Goal: Task Accomplishment & Management: Complete application form

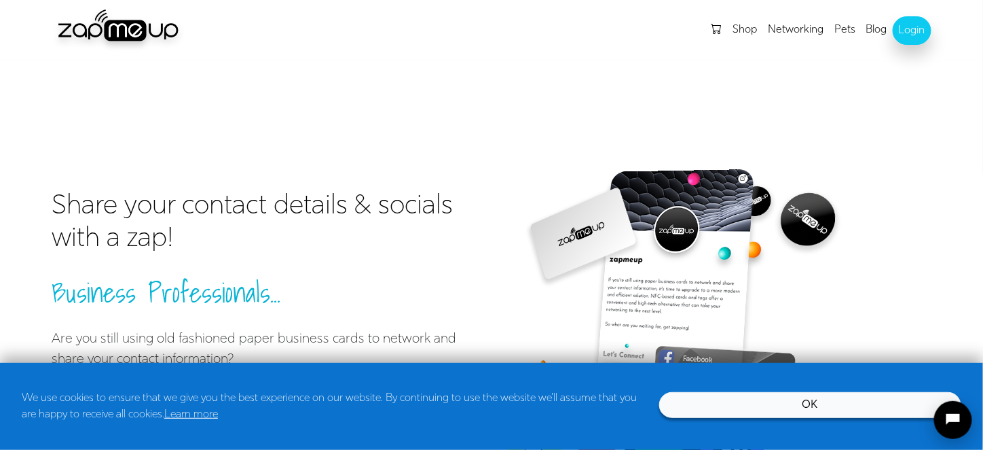
click at [738, 408] on link "OK" at bounding box center [810, 405] width 302 height 26
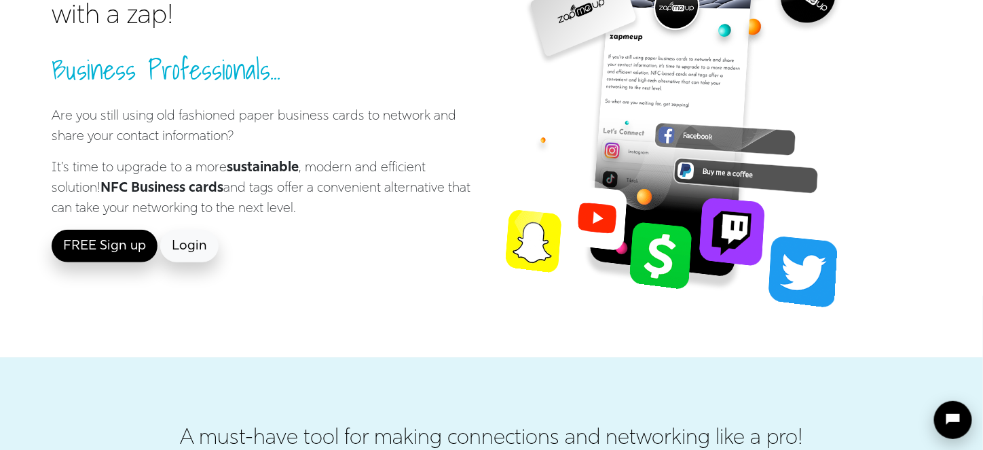
scroll to position [126, 0]
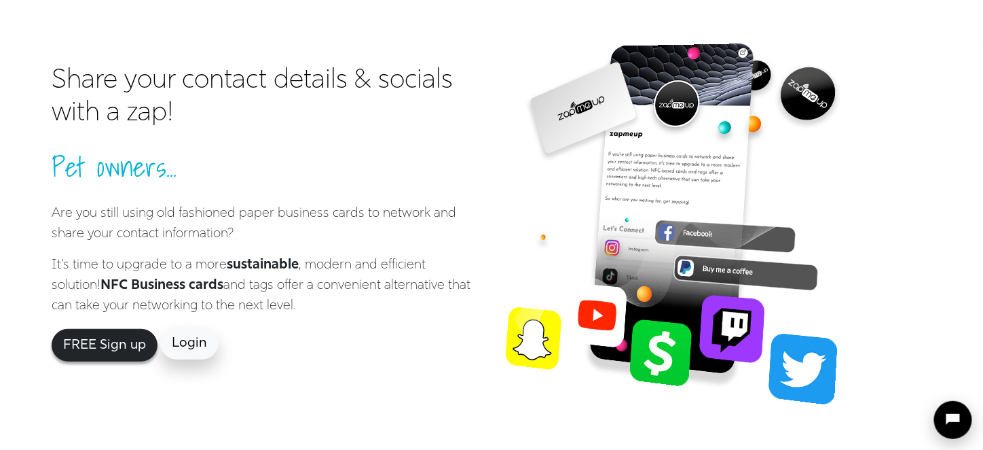
click at [127, 351] on link "FREE Sign up" at bounding box center [105, 345] width 106 height 33
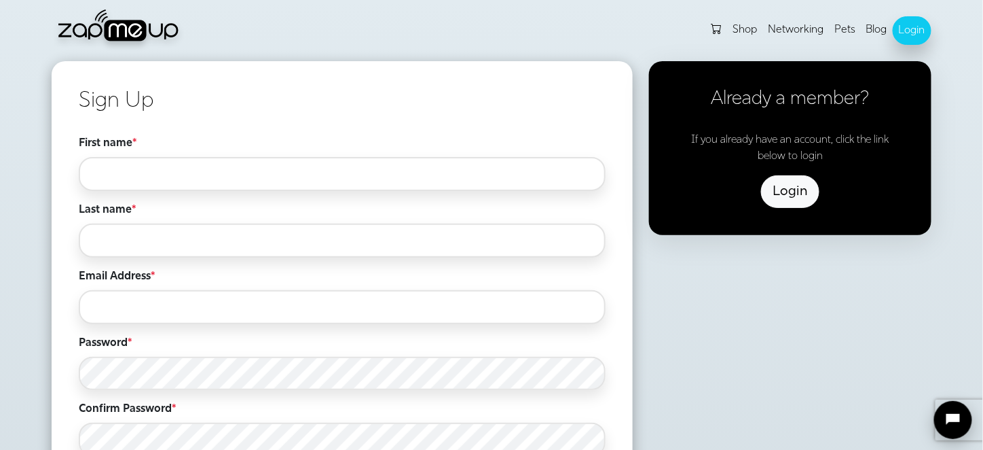
click at [304, 187] on input "First name *" at bounding box center [342, 174] width 527 height 34
type input "*"
type input "**********"
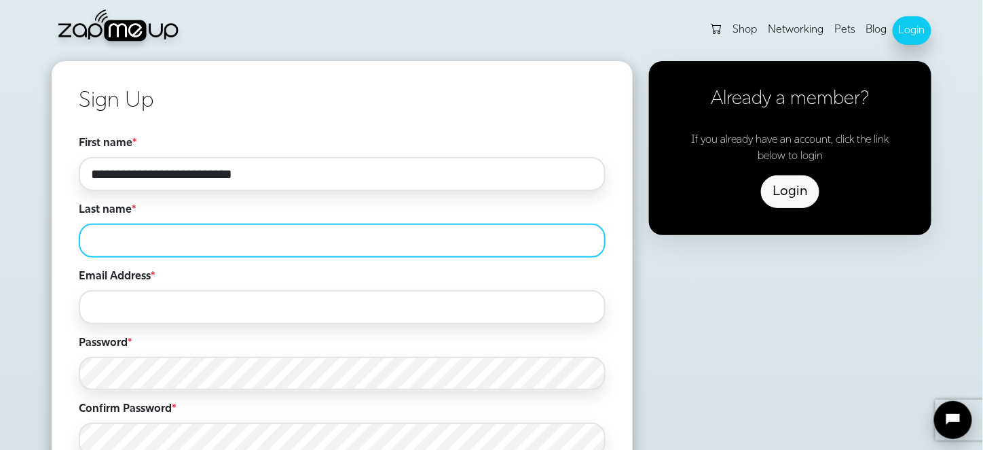
click at [237, 242] on input "Last name *" at bounding box center [342, 240] width 527 height 34
type input "********"
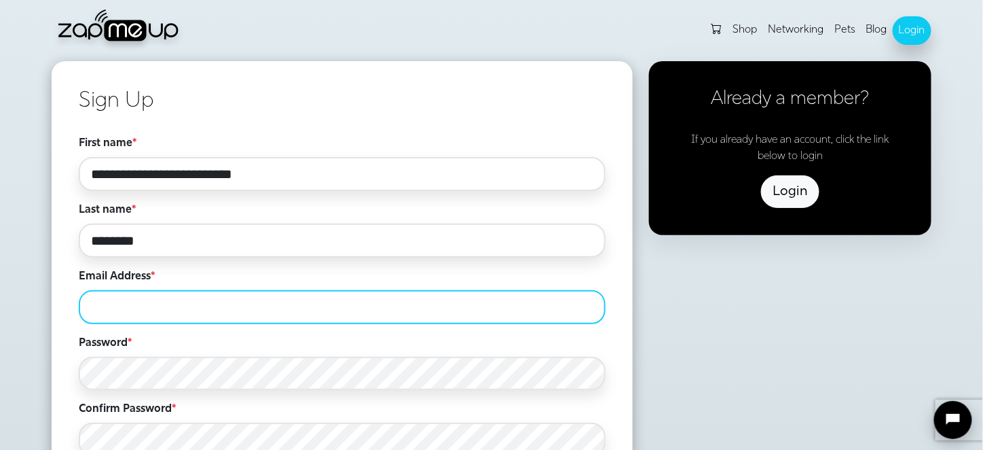
click at [188, 307] on input "Email Address *" at bounding box center [342, 307] width 527 height 34
type input "**********"
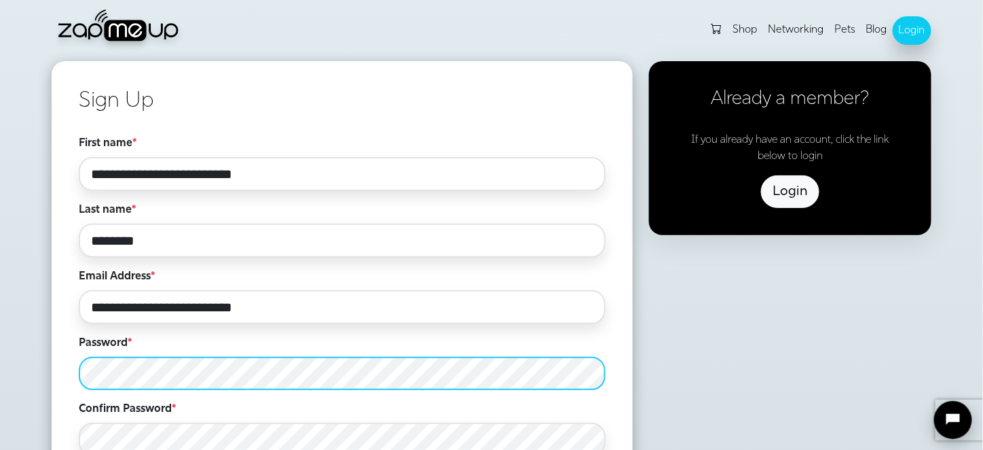
click at [286, 335] on div "Password *" at bounding box center [342, 362] width 527 height 55
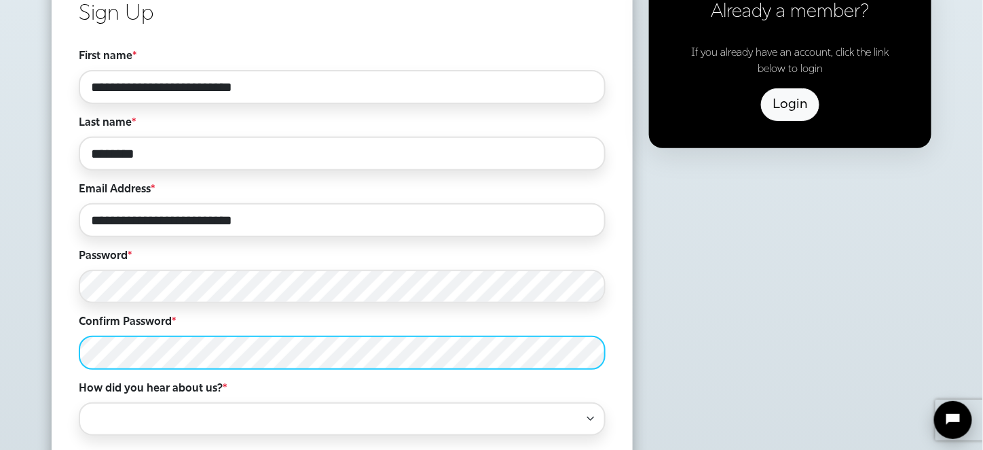
scroll to position [98, 0]
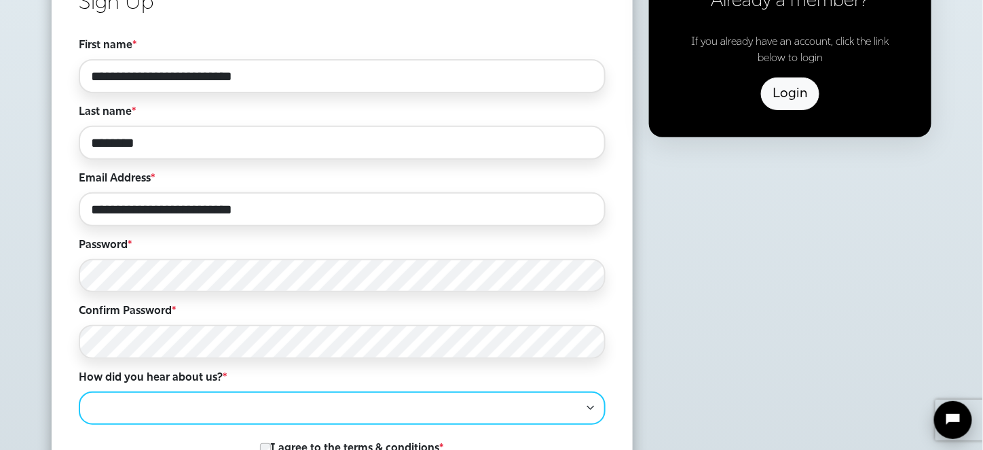
click at [300, 398] on select "**********" at bounding box center [342, 407] width 527 height 33
select select "*****"
click at [79, 391] on select "**********" at bounding box center [342, 407] width 527 height 33
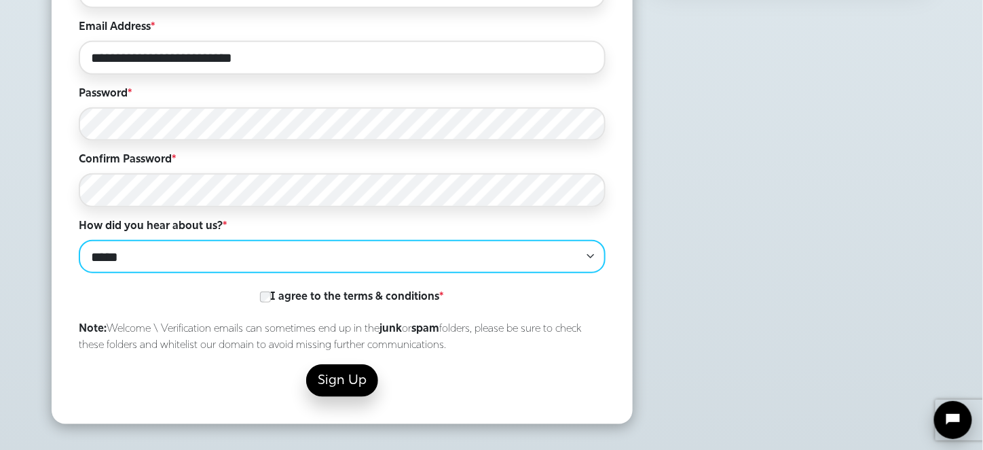
scroll to position [249, 0]
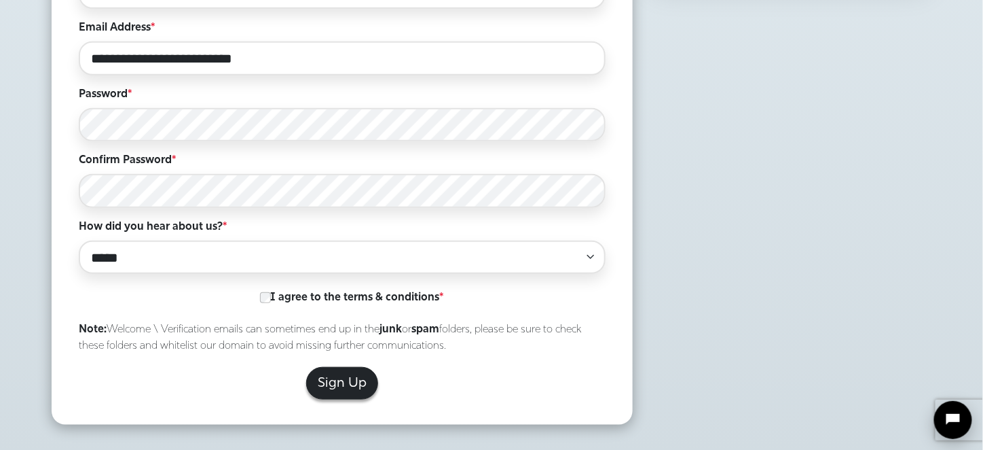
click at [346, 388] on button "Sign Up" at bounding box center [342, 383] width 72 height 33
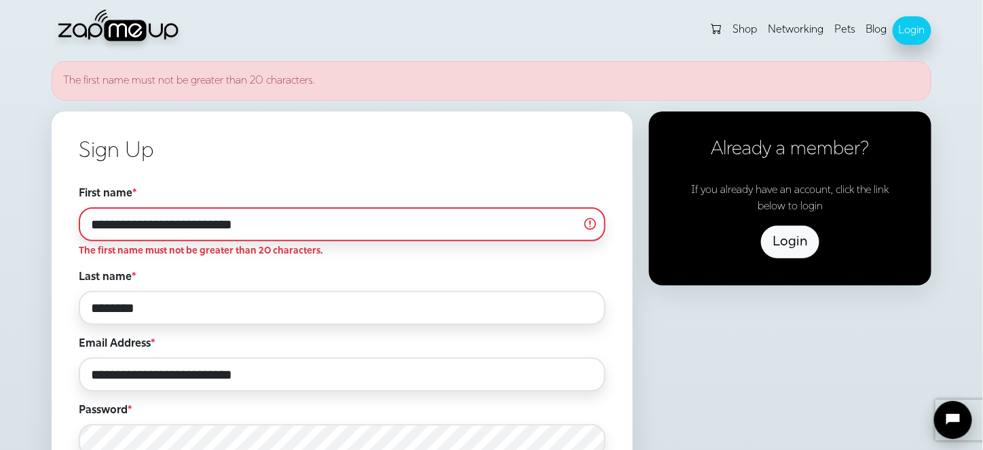
drag, startPoint x: 297, startPoint y: 230, endPoint x: 0, endPoint y: 211, distance: 297.4
click at [0, 211] on section "**********" at bounding box center [491, 411] width 983 height 700
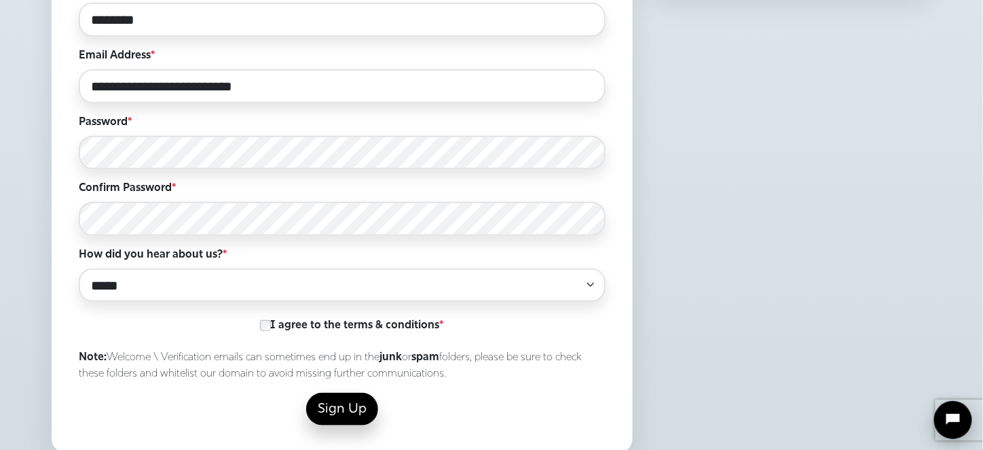
scroll to position [298, 0]
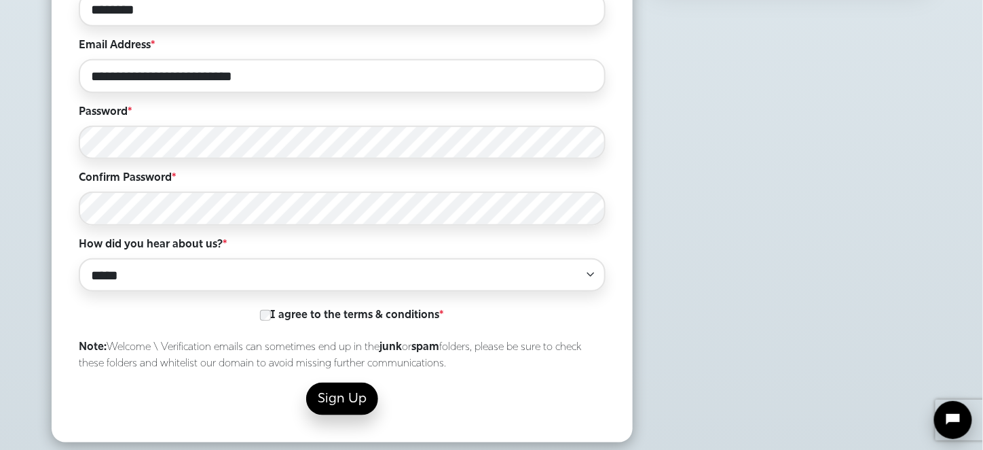
type input "*******"
click at [274, 319] on label "I agree to the terms & conditions *" at bounding box center [388, 315] width 272 height 26
click at [342, 410] on button "Sign Up" at bounding box center [342, 400] width 72 height 33
click at [335, 390] on button "Sign Up" at bounding box center [342, 400] width 72 height 33
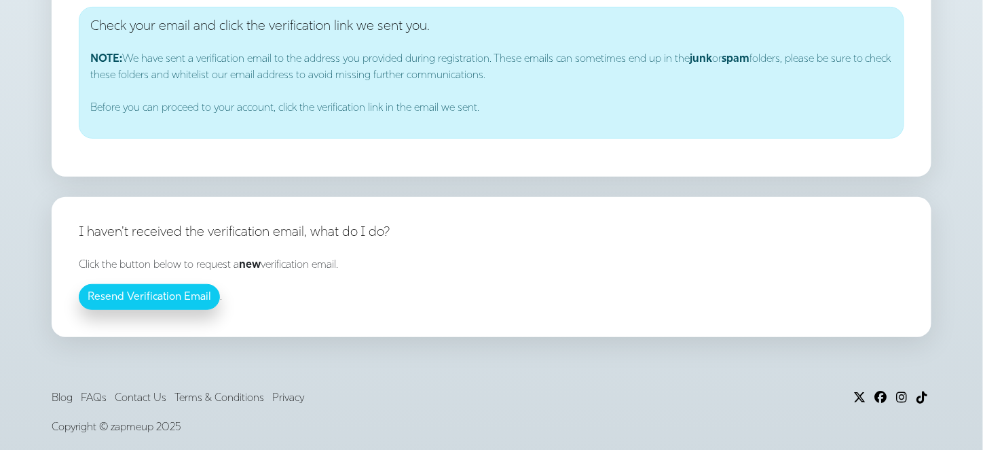
scroll to position [137, 0]
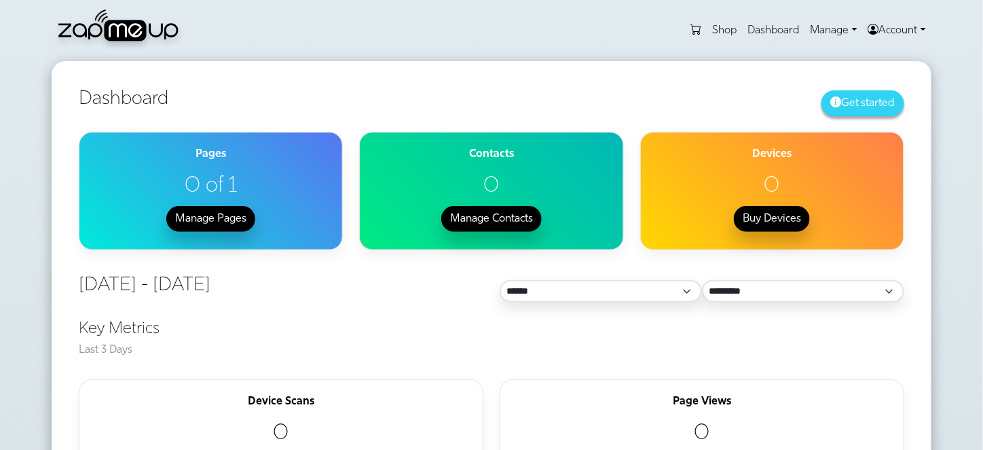
click at [878, 95] on button "Get started" at bounding box center [863, 103] width 83 height 26
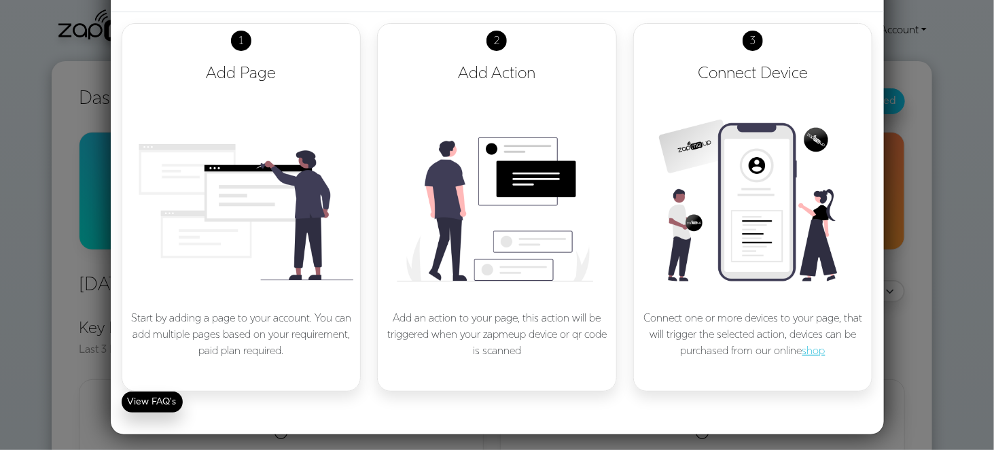
scroll to position [52, 0]
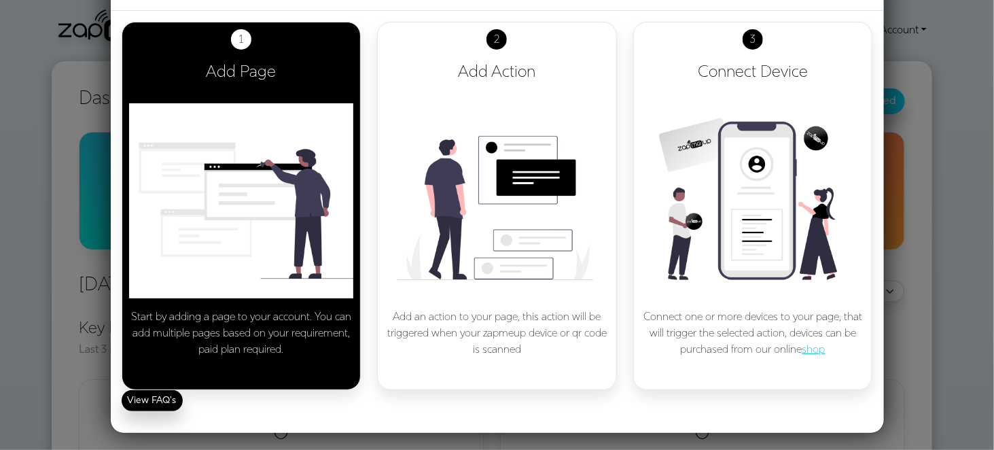
click at [317, 210] on img at bounding box center [241, 200] width 225 height 195
click at [253, 297] on img at bounding box center [241, 200] width 225 height 195
click at [249, 141] on img at bounding box center [241, 200] width 225 height 195
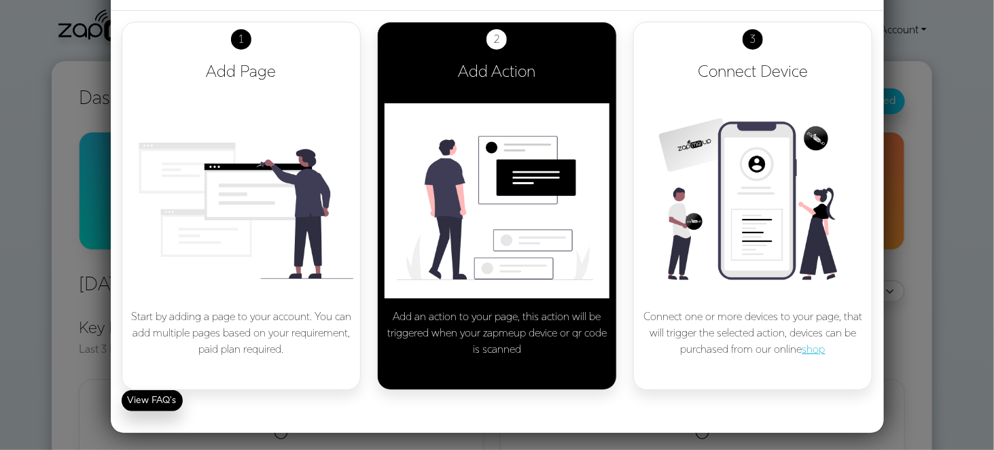
click at [543, 155] on img at bounding box center [496, 200] width 225 height 195
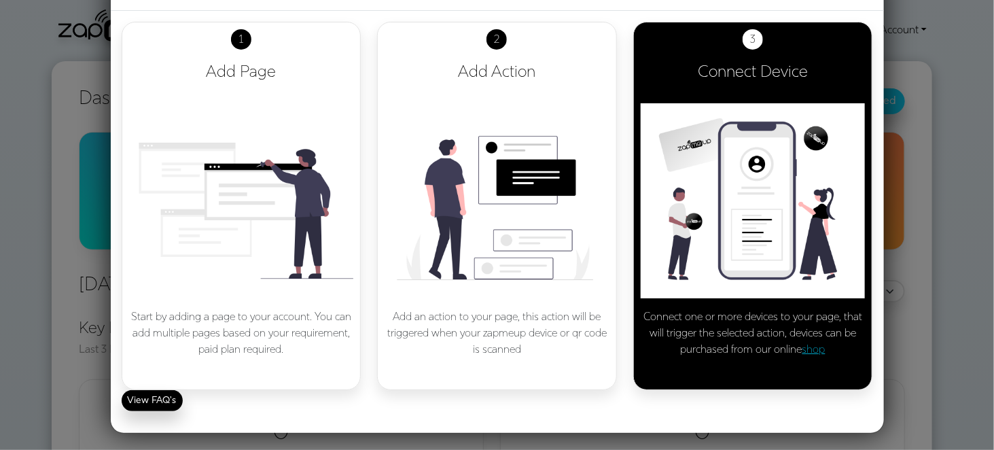
click at [794, 222] on img at bounding box center [752, 200] width 225 height 195
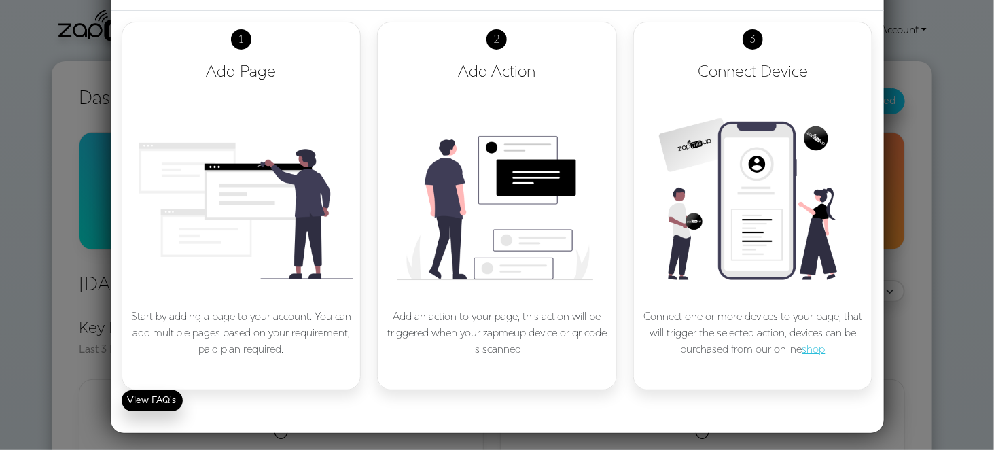
drag, startPoint x: 794, startPoint y: 222, endPoint x: 954, endPoint y: 354, distance: 207.5
click at [954, 354] on div "Getting started 1 Add Page Start by adding a page to your account. You can add …" at bounding box center [497, 225] width 994 height 450
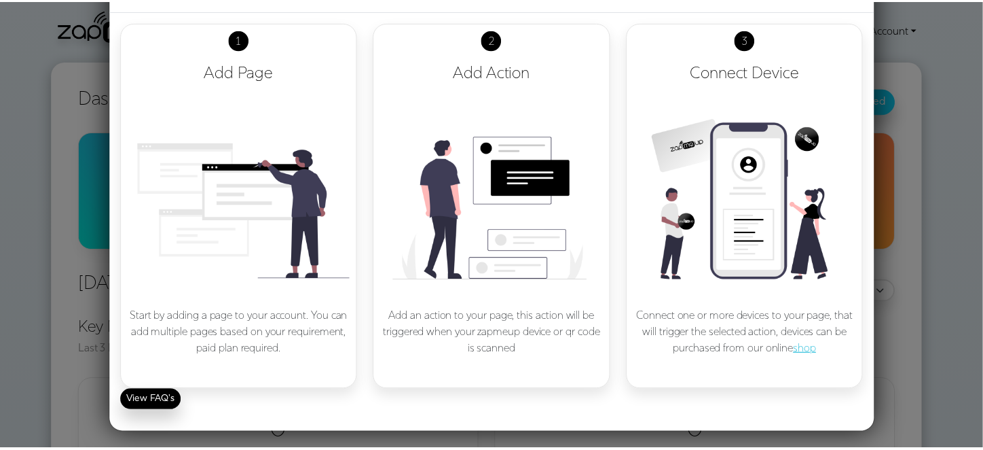
scroll to position [0, 0]
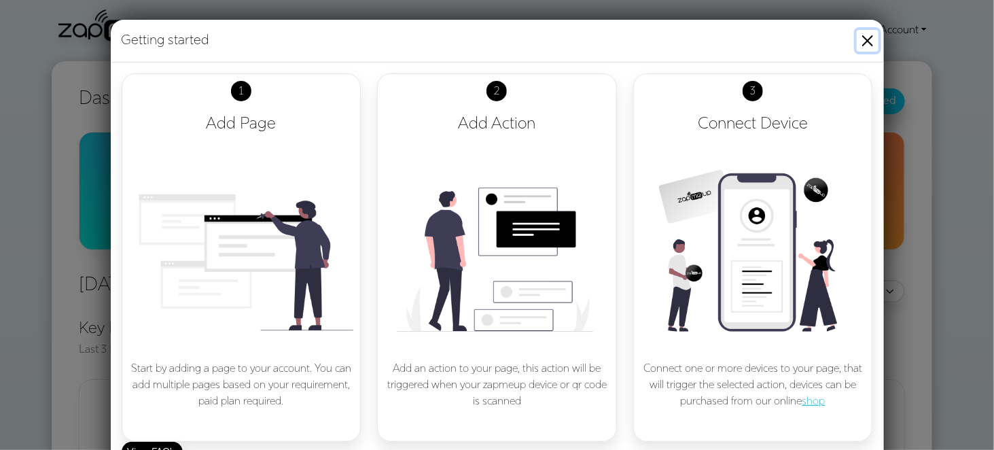
click at [856, 39] on button "Close" at bounding box center [867, 41] width 22 height 22
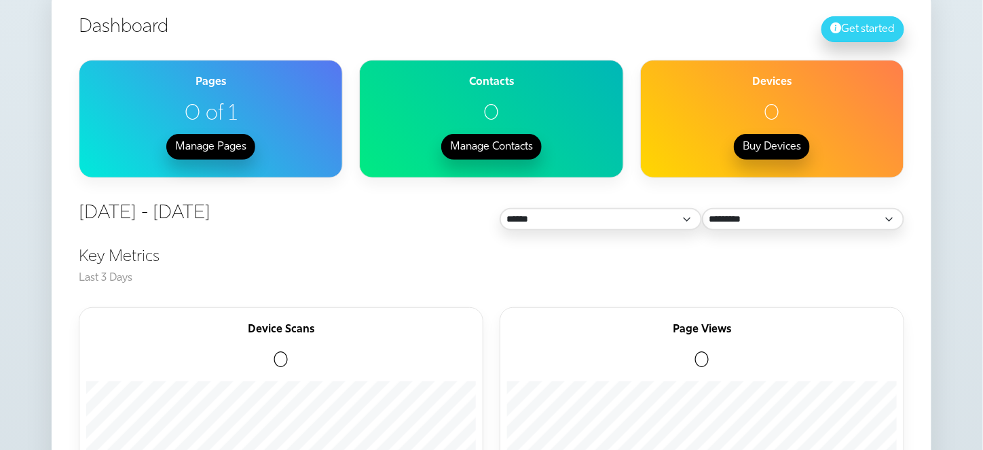
scroll to position [101, 0]
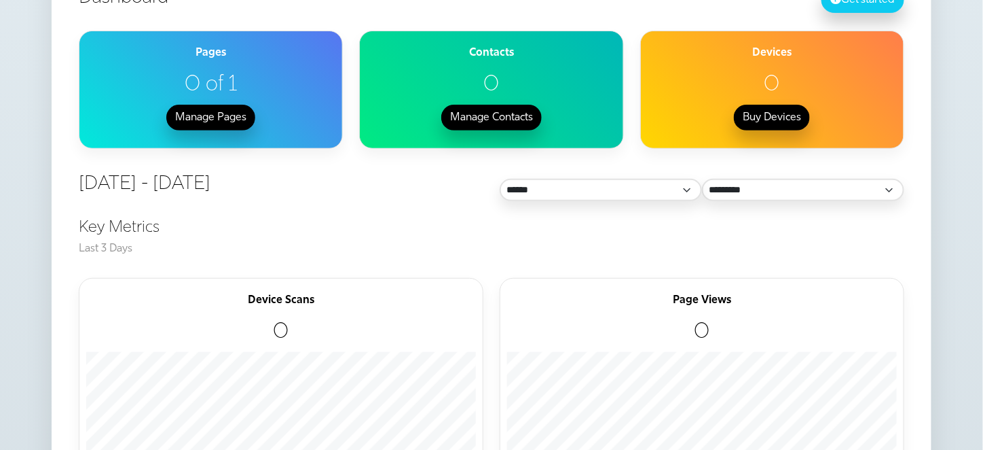
click at [949, 154] on section "Get started Dashboard Getting started 1 Add Page Start by adding a page to your…" at bounding box center [491, 432] width 983 height 945
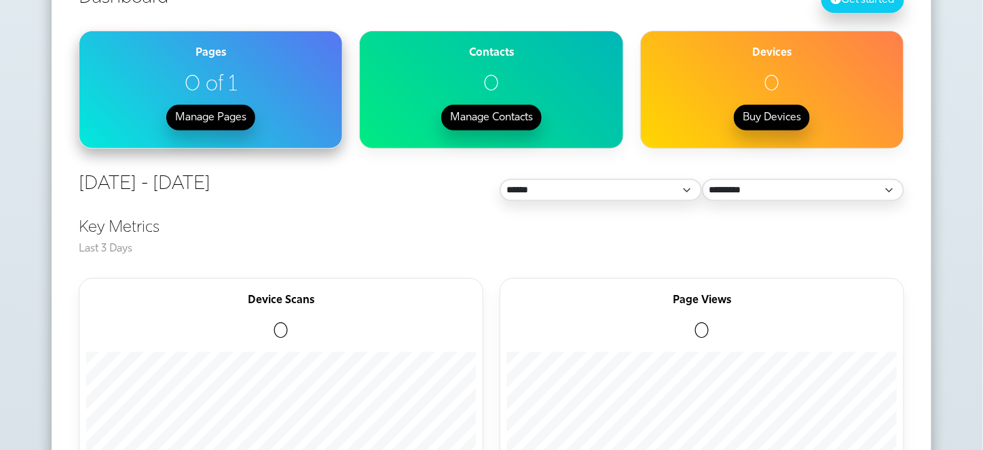
click at [278, 82] on h2 "0 of 1" at bounding box center [210, 85] width 249 height 26
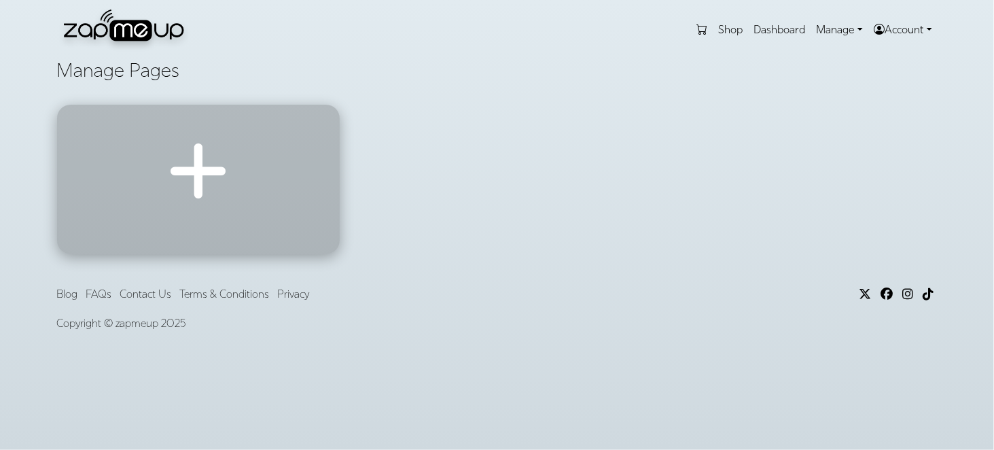
click at [264, 152] on link at bounding box center [198, 179] width 255 height 122
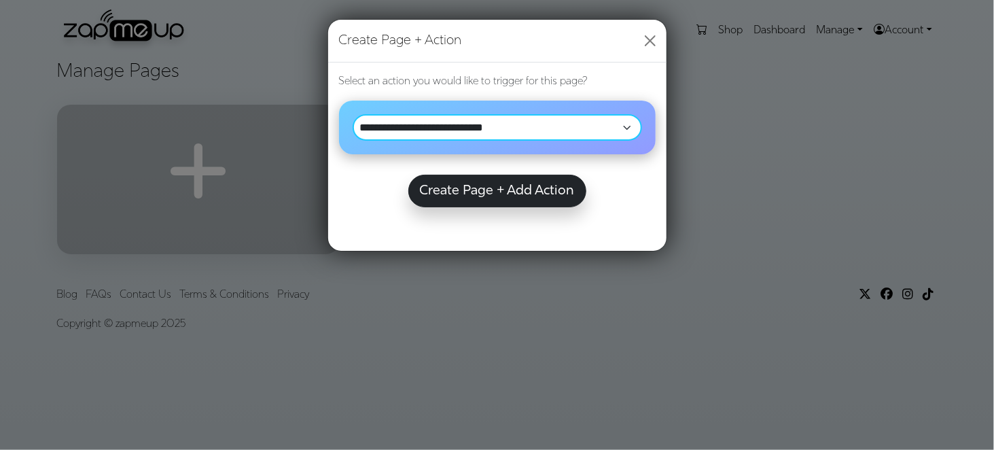
click at [486, 130] on select "**********" at bounding box center [497, 127] width 290 height 26
select select "*"
click at [352, 114] on select "**********" at bounding box center [497, 127] width 290 height 26
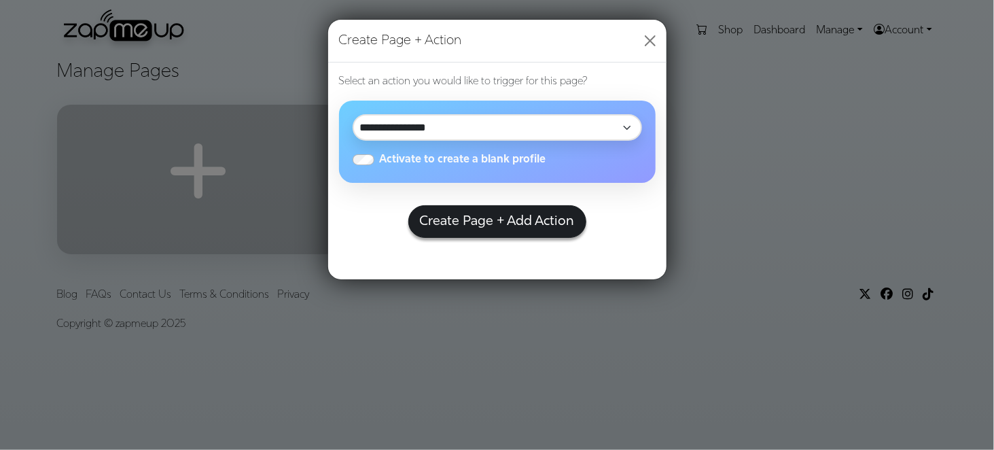
click at [471, 229] on button "Create Page + Add Action" at bounding box center [497, 221] width 178 height 33
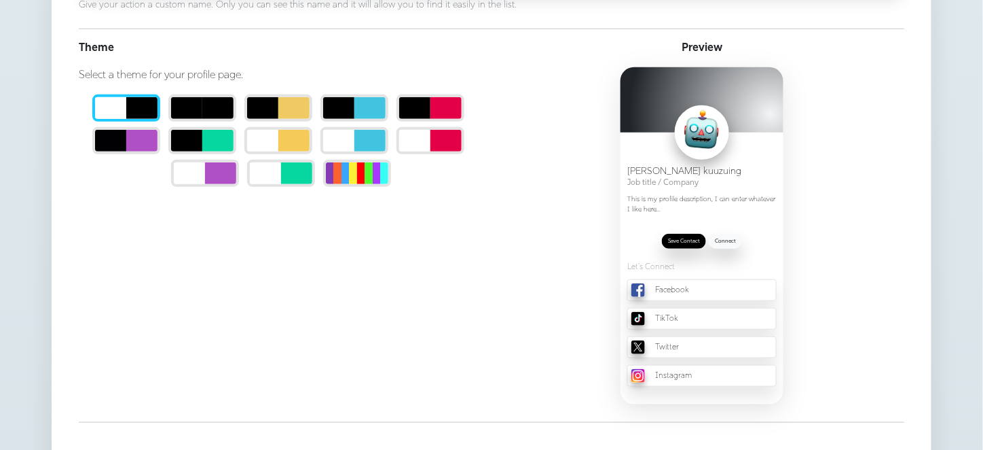
scroll to position [257, 0]
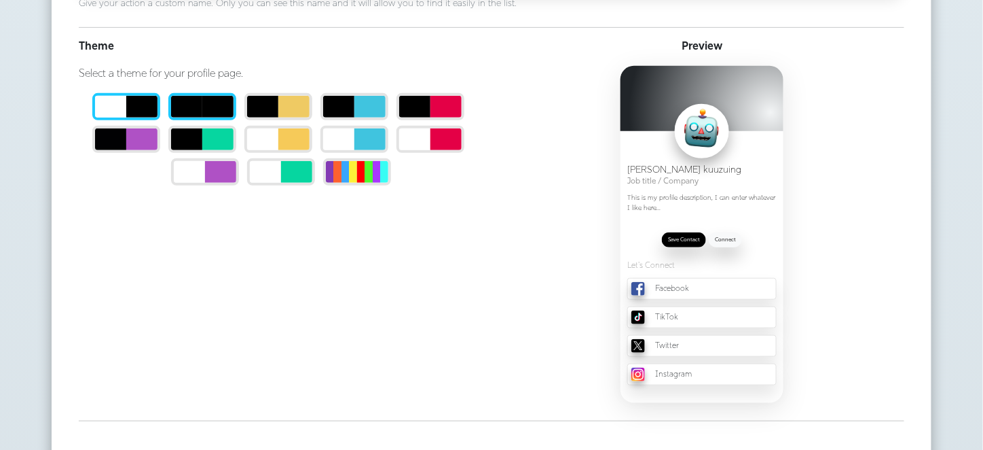
click at [198, 101] on span at bounding box center [186, 107] width 31 height 22
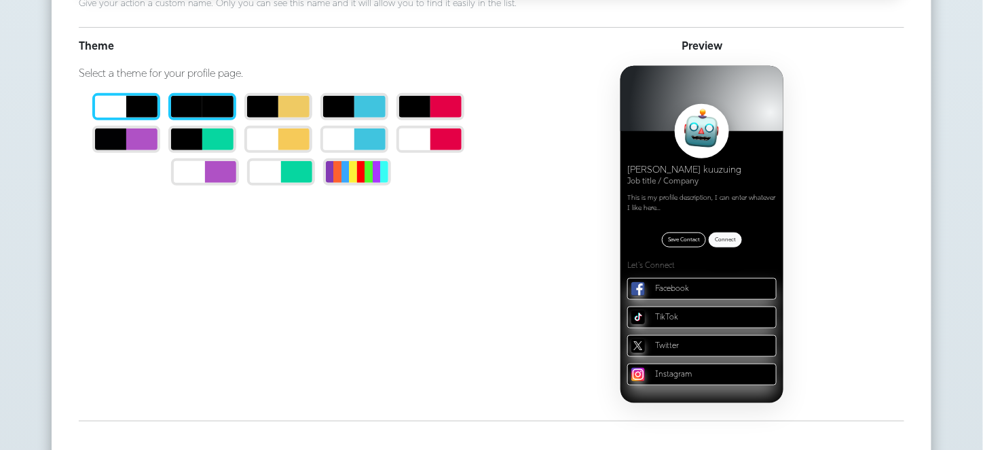
click at [124, 102] on span at bounding box center [110, 107] width 31 height 22
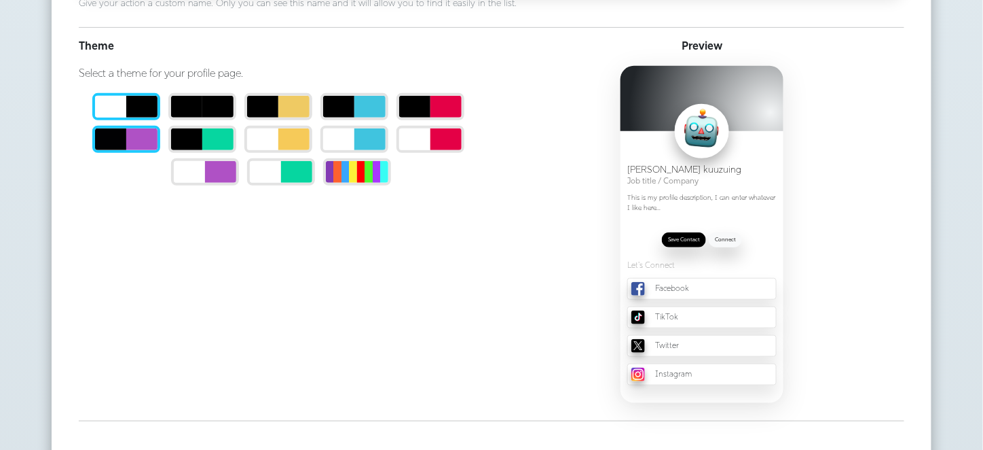
click at [141, 138] on span at bounding box center [141, 139] width 31 height 22
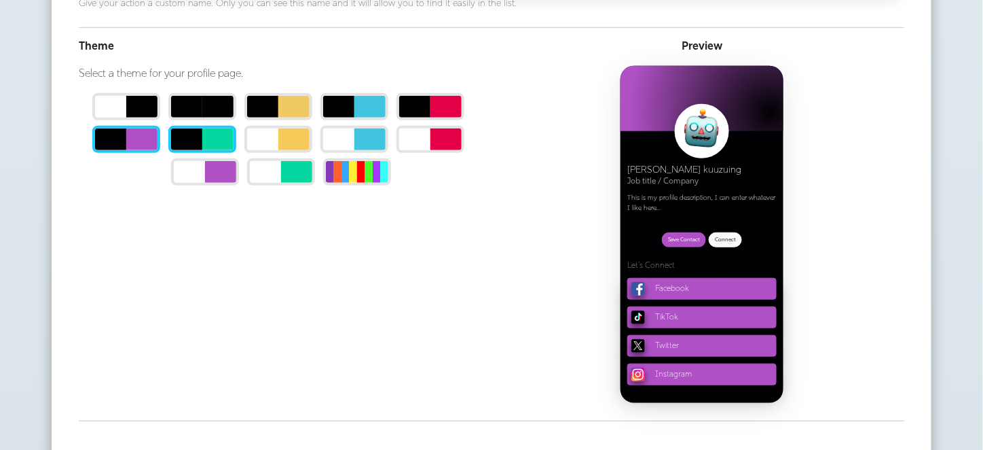
click at [203, 134] on span at bounding box center [217, 139] width 31 height 22
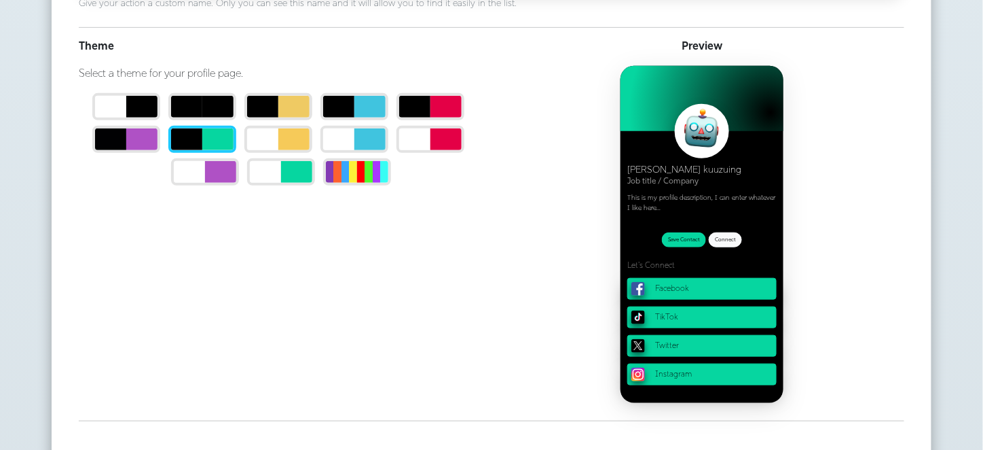
click at [319, 137] on ul at bounding box center [281, 142] width 405 height 98
click at [294, 139] on span at bounding box center [293, 139] width 31 height 22
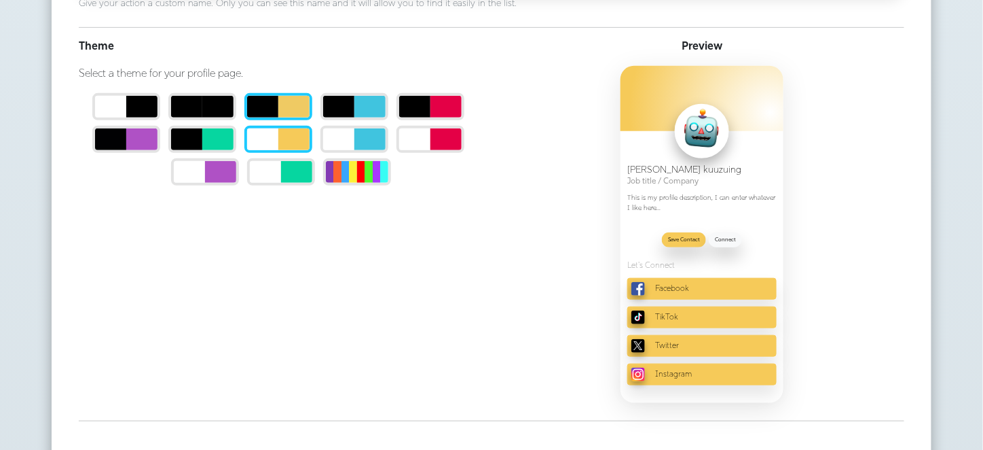
click at [274, 98] on span at bounding box center [262, 107] width 31 height 22
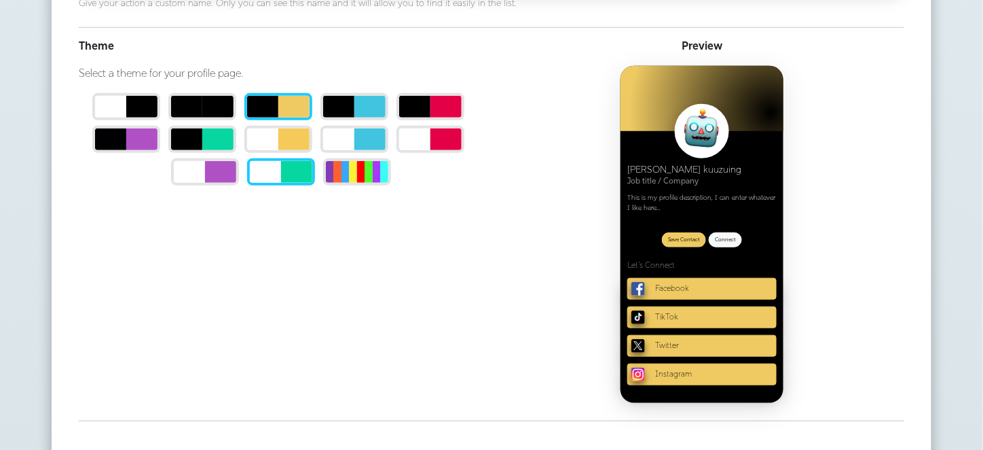
click at [280, 170] on span at bounding box center [265, 172] width 31 height 22
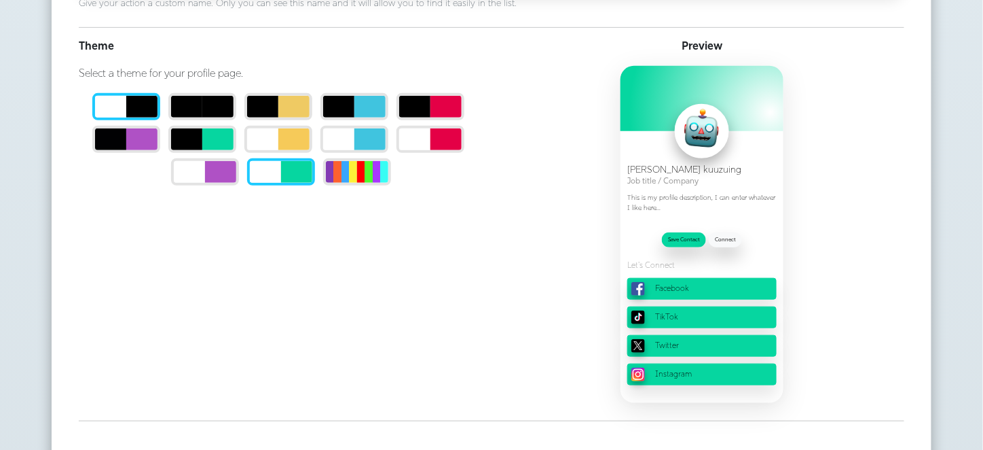
click at [115, 109] on span at bounding box center [110, 107] width 31 height 22
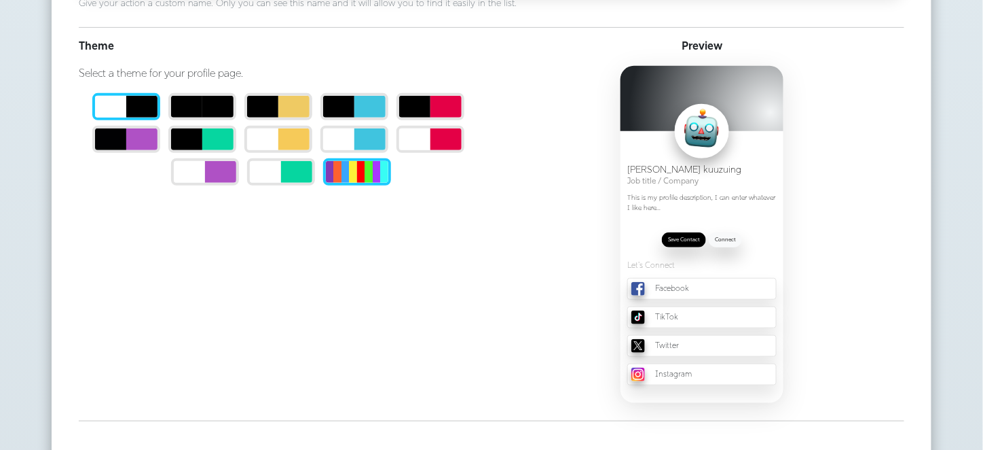
click at [355, 177] on span at bounding box center [341, 172] width 31 height 22
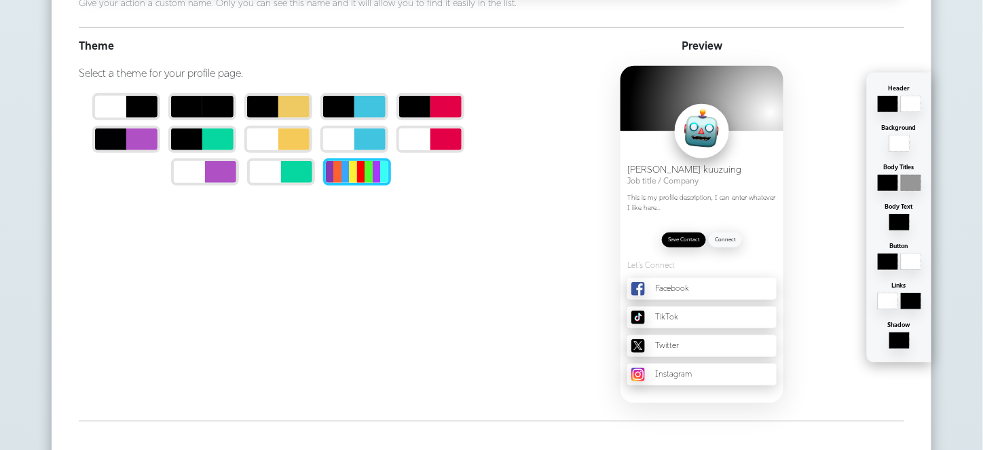
click at [355, 177] on span at bounding box center [341, 172] width 31 height 22
click at [539, 233] on div "Preview Header ******* ******* Background ******* Body Titles ******* ******* B…" at bounding box center [702, 224] width 421 height 371
click at [122, 103] on span at bounding box center [110, 107] width 31 height 22
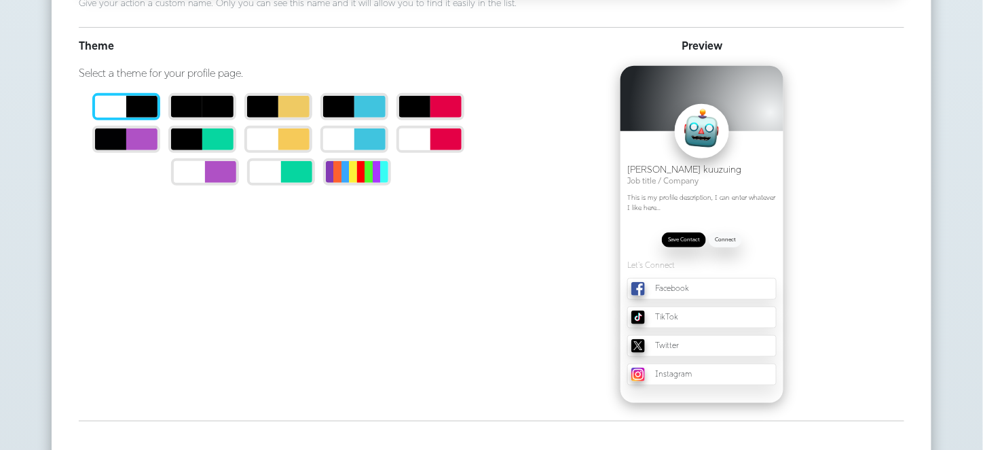
click at [698, 136] on img at bounding box center [702, 131] width 52 height 52
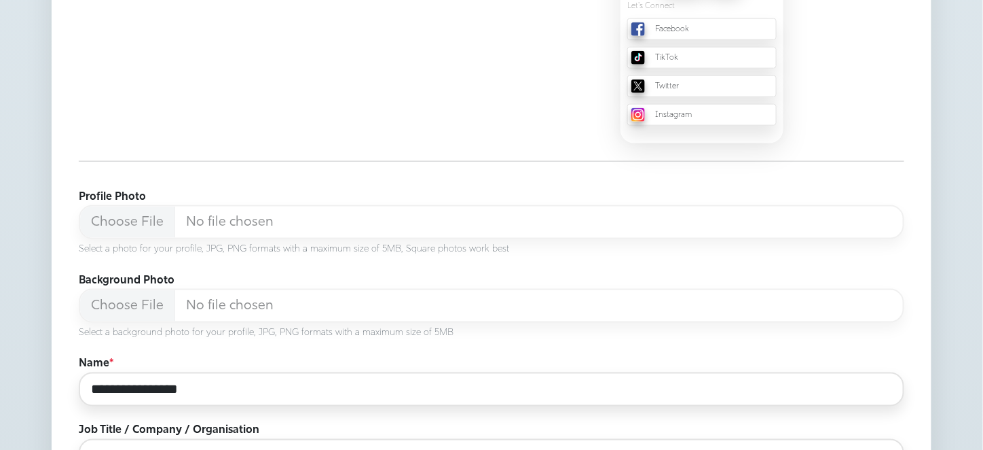
scroll to position [591, 0]
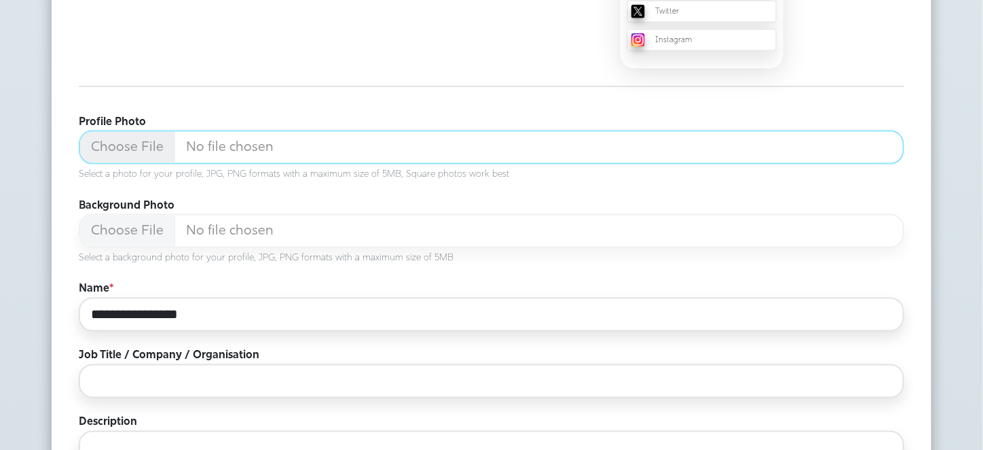
click at [109, 145] on input "Profile Photo" at bounding box center [492, 147] width 826 height 34
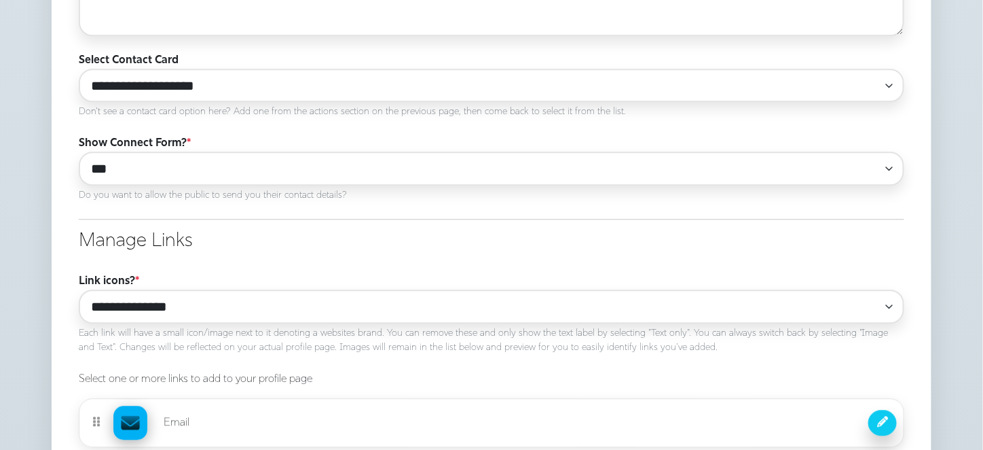
scroll to position [1108, 0]
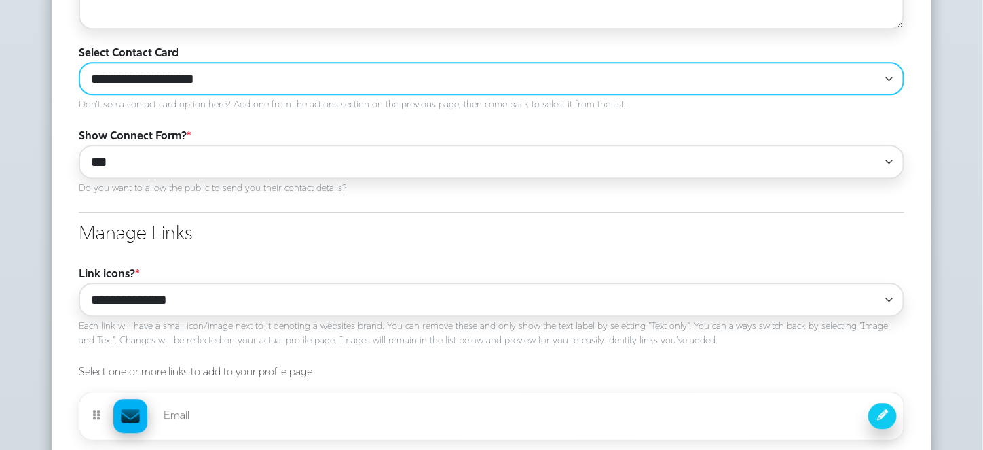
click at [655, 73] on select "**********" at bounding box center [492, 78] width 826 height 33
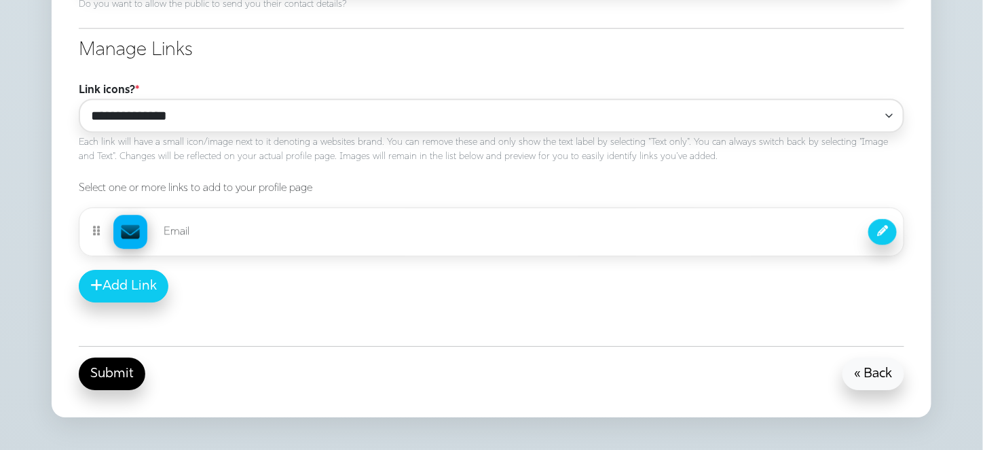
scroll to position [1335, 0]
